Goal: Register for event/course: Sign up to attend an event or enroll in a course

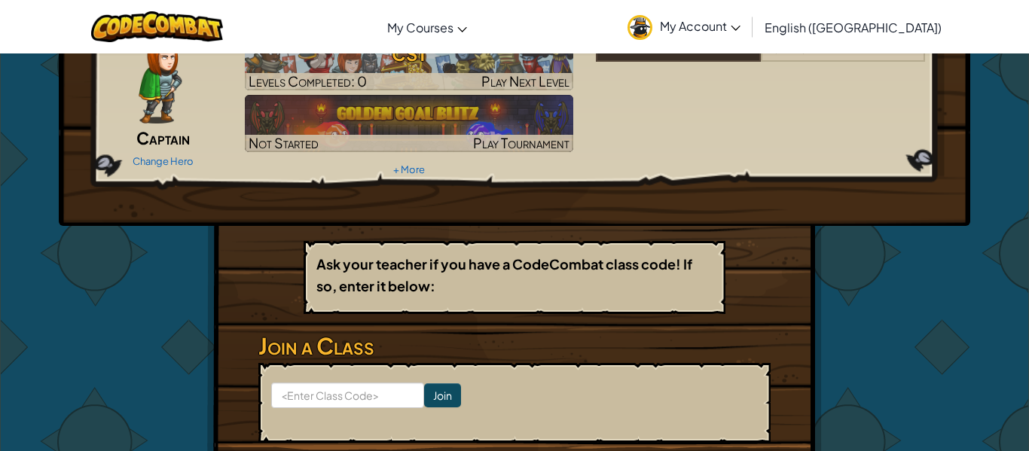
scroll to position [47, 0]
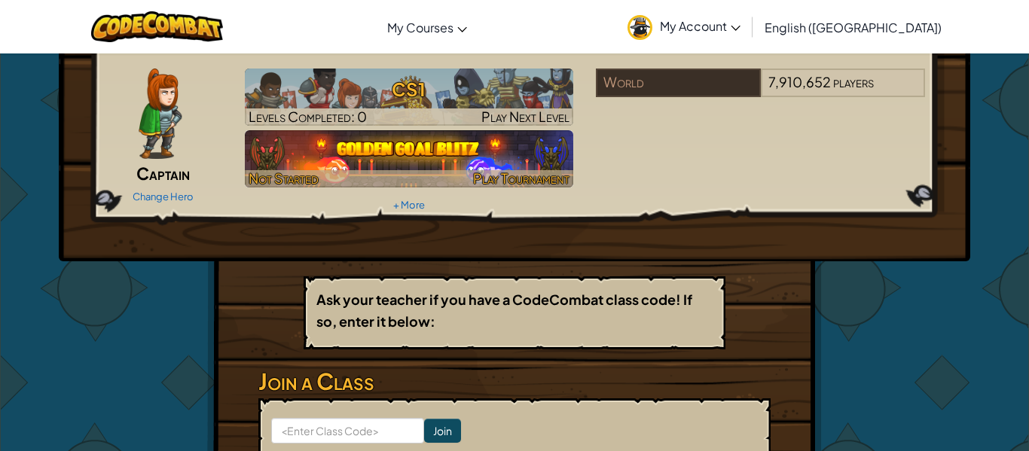
click at [504, 173] on span "Play Tournament" at bounding box center [521, 177] width 96 height 17
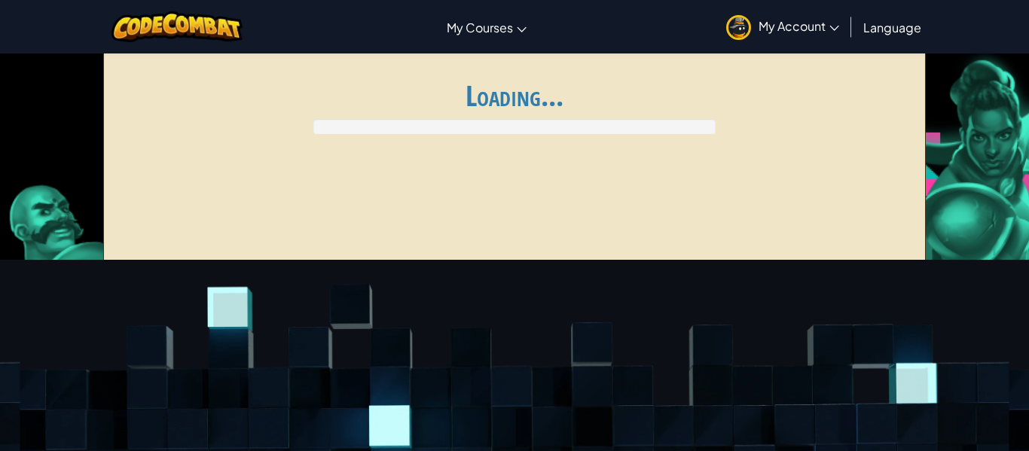
click at [523, 148] on div "Register for AI League Ladder My Matches Loading..." at bounding box center [514, 162] width 823 height 226
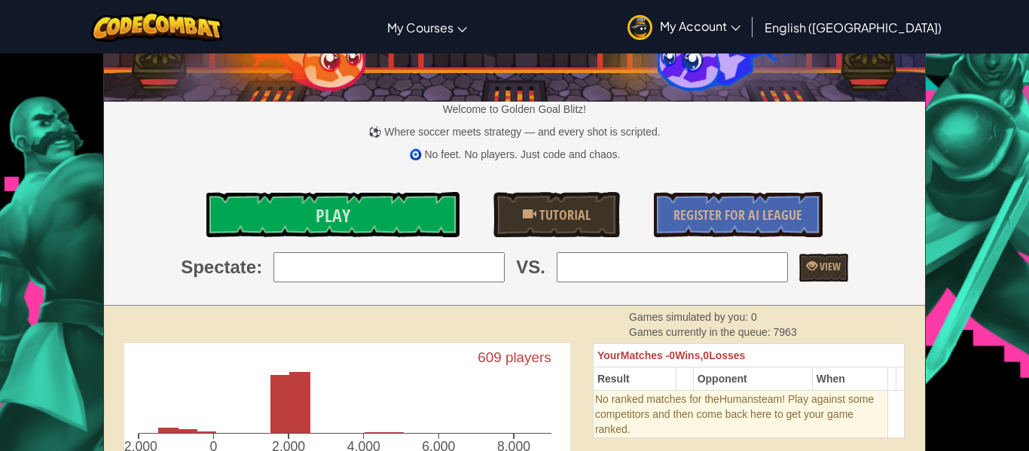
scroll to position [87, 0]
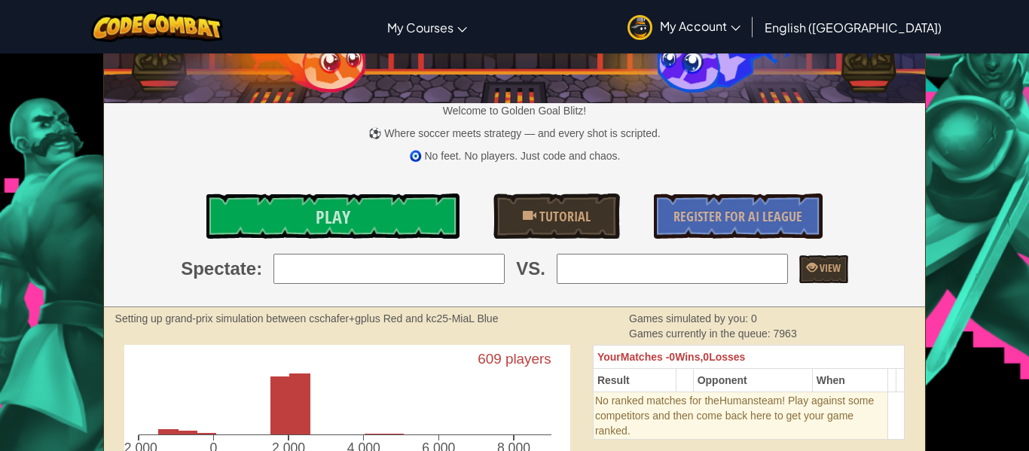
click at [377, 206] on link "Play" at bounding box center [332, 216] width 253 height 45
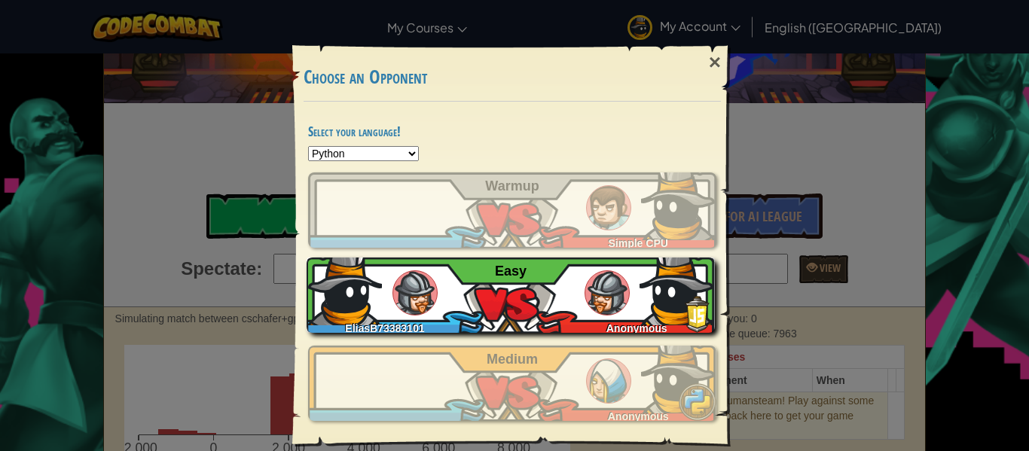
click at [621, 319] on div "EliasB73383101 Anonymous Easy" at bounding box center [510, 295] width 408 height 75
